Goal: Task Accomplishment & Management: Complete application form

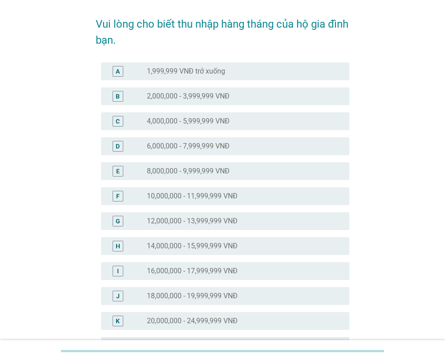
click at [202, 301] on div "J radio_button_unchecked 18,000,000 - 19,999,999 VNĐ" at bounding box center [225, 296] width 249 height 18
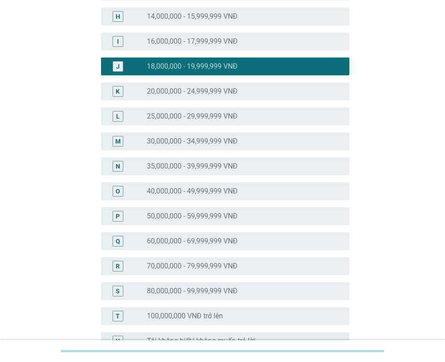
scroll to position [345, 0]
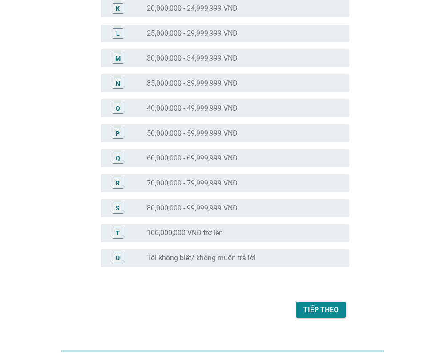
click at [347, 314] on div "Tiếp theo" at bounding box center [223, 309] width 254 height 21
click at [334, 311] on div "Tiếp theo" at bounding box center [321, 309] width 35 height 11
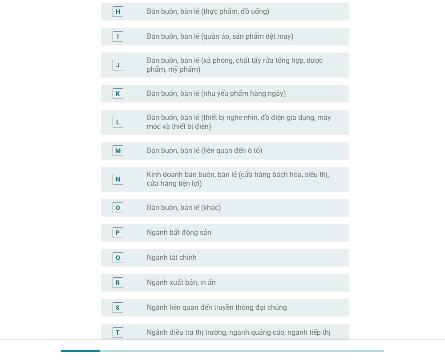
scroll to position [371, 0]
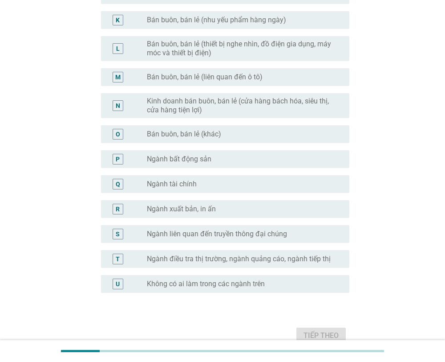
click at [320, 299] on div "A radio_button_unchecked Ngành sản xuất (thực phẩm, đồ uống) B radio_button_unc…" at bounding box center [223, 22] width 254 height 570
click at [322, 286] on div "radio_button_unchecked Không có ai làm trong các ngành trên" at bounding box center [241, 283] width 188 height 9
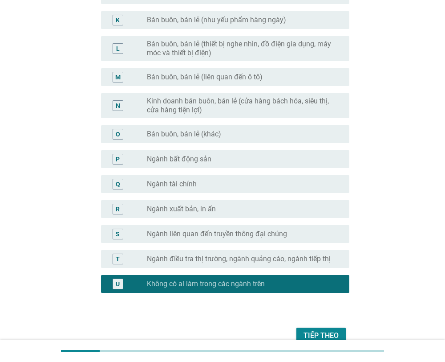
click at [324, 331] on div "Tiếp theo" at bounding box center [321, 335] width 35 height 11
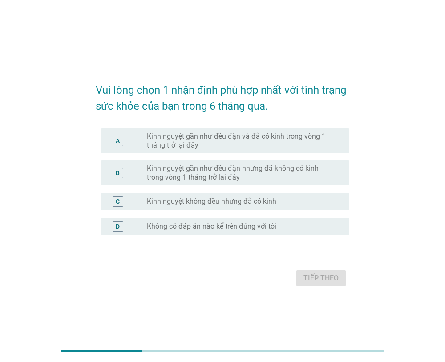
click at [320, 133] on label "Kinh nguyệt gần như đều đặn và đã có kinh trong vòng 1 tháng trở lại đây" at bounding box center [241, 141] width 188 height 18
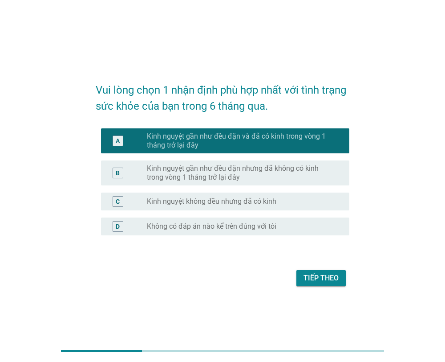
click at [326, 280] on div "Tiếp theo" at bounding box center [321, 278] width 35 height 11
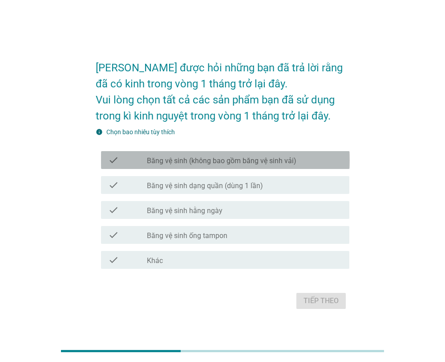
click at [312, 163] on div "check_box_outline_blank Băng vệ sinh (không bao gồm băng vệ sinh vải)" at bounding box center [245, 160] width 196 height 11
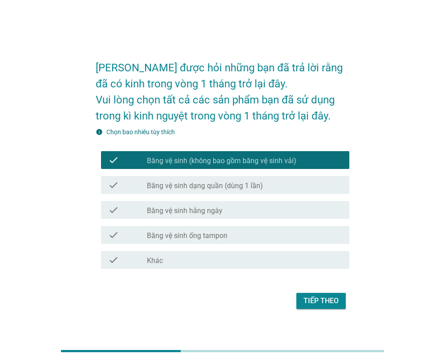
click at [299, 219] on div "check check_box_outline_blank Băng vệ sinh hằng ngày" at bounding box center [223, 209] width 254 height 25
click at [300, 226] on div "check check_box_outline_blank Băng vệ sinh ống tampon" at bounding box center [225, 235] width 249 height 18
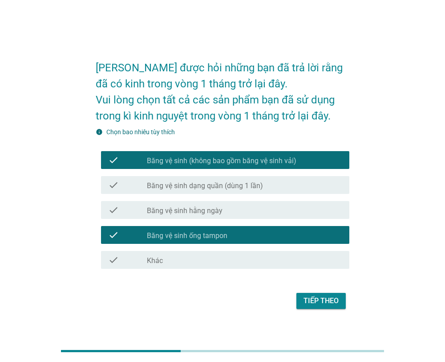
click at [325, 304] on div "Tiếp theo" at bounding box center [321, 300] width 35 height 11
